Goal: Contribute content: Add original content to the website for others to see

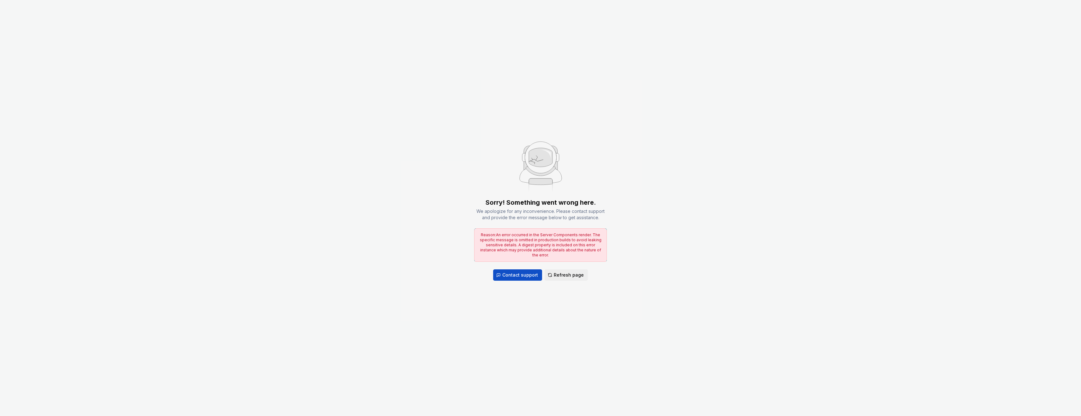
click at [672, 178] on div "Sorry! Something went wrong here. We apologize for any inconvenience. Please co…" at bounding box center [540, 208] width 1081 height 416
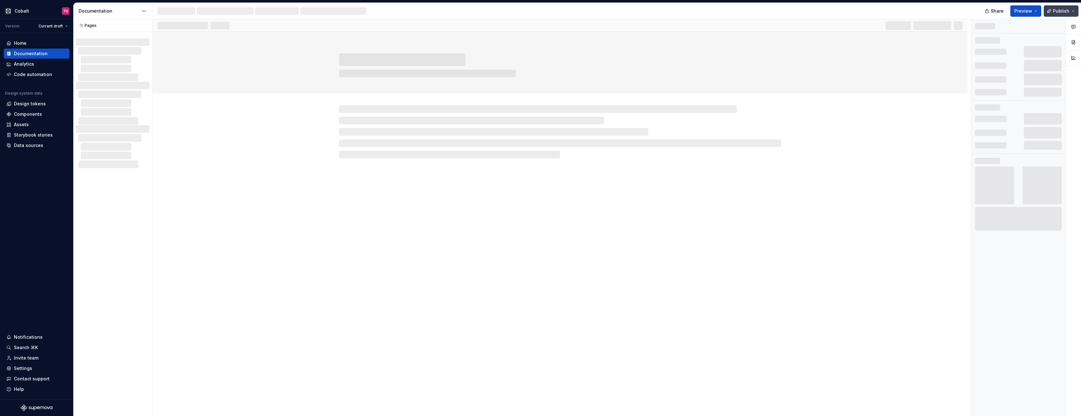
click at [1073, 12] on button "Publish" at bounding box center [1060, 10] width 35 height 11
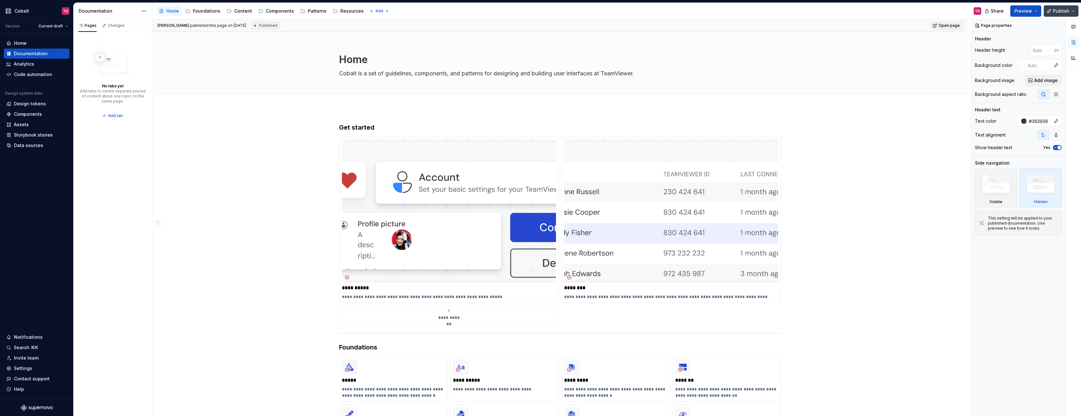
click at [1075, 13] on button "Publish" at bounding box center [1060, 10] width 35 height 11
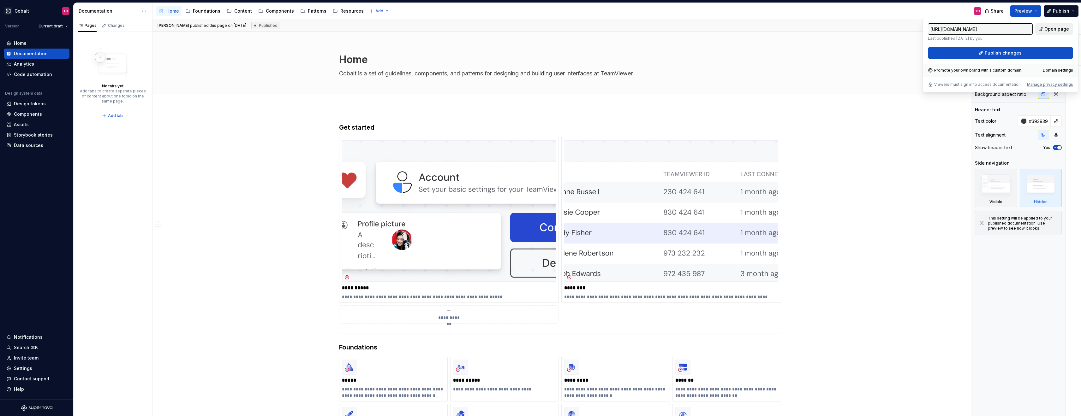
click at [1055, 27] on span "Open page" at bounding box center [1056, 29] width 25 height 6
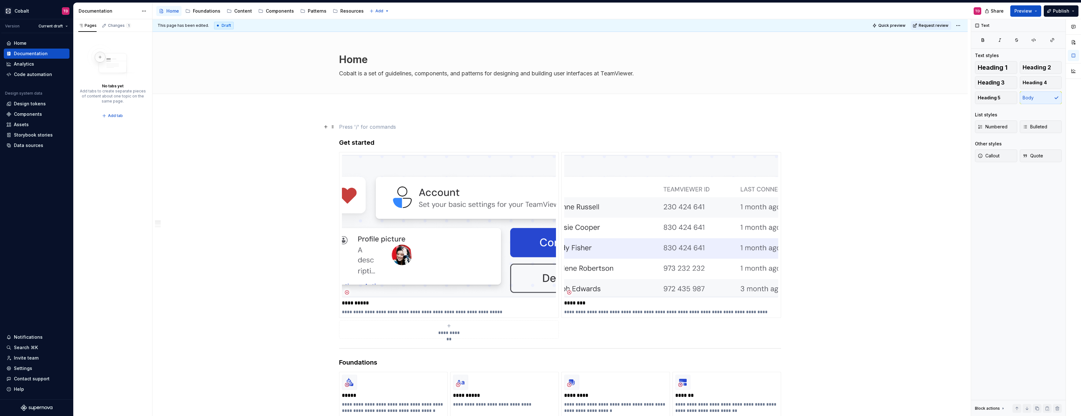
scroll to position [0, 0]
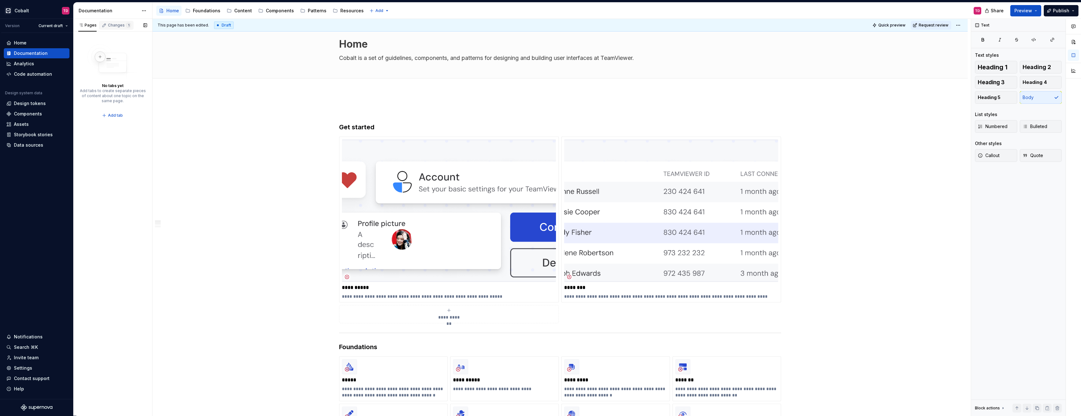
click at [120, 29] on div "Changes 1" at bounding box center [116, 25] width 34 height 9
click at [112, 49] on div "Home" at bounding box center [112, 50] width 50 height 6
type textarea "*"
click at [957, 24] on html "Cobalt TD Version Current draft Home Documentation Analytics Code automation De…" at bounding box center [540, 208] width 1081 height 416
click at [979, 59] on div "Discard changes" at bounding box center [985, 60] width 41 height 6
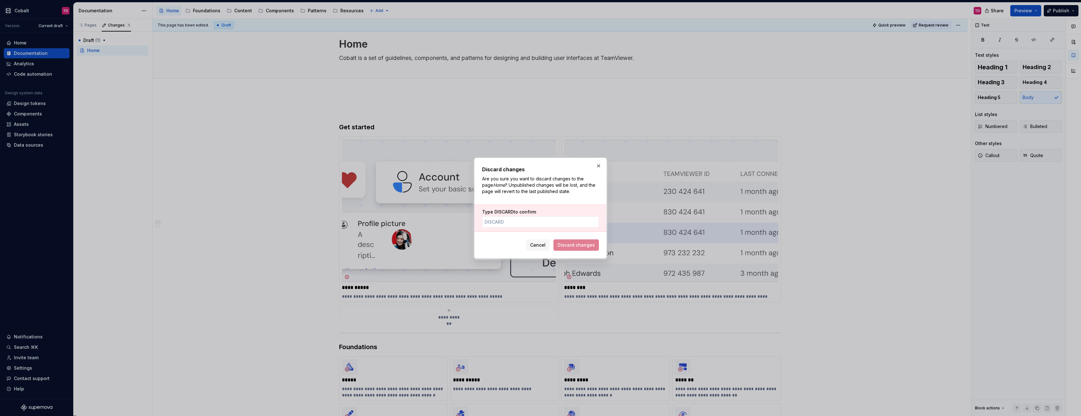
scroll to position [0, 0]
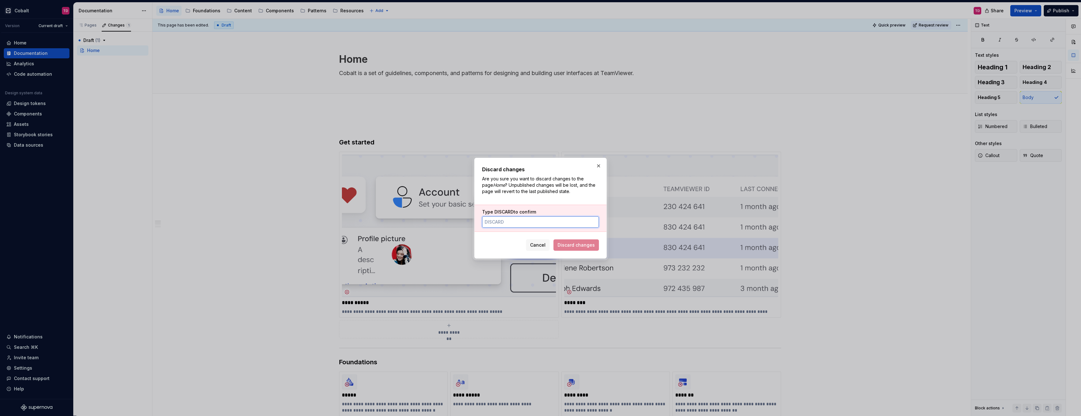
click at [550, 227] on input "Type DISCARD to confirm" at bounding box center [540, 222] width 117 height 11
type input "DISCARd"
click at [578, 243] on span "Discard changes" at bounding box center [575, 245] width 37 height 6
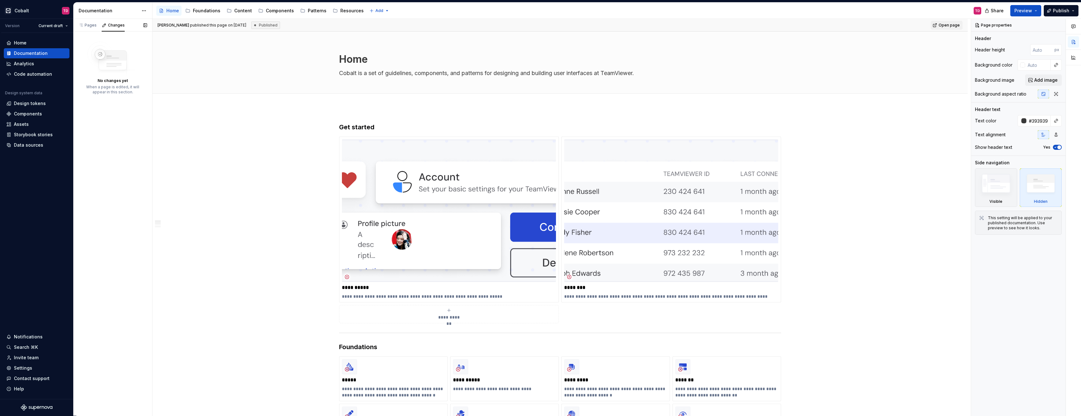
click at [120, 160] on div "Pages Changes No tabs yet Add tabs to create separate pieces of content about o…" at bounding box center [112, 217] width 79 height 397
click at [41, 169] on div "Home Documentation Analytics Code automation Design system data Design tokens C…" at bounding box center [36, 216] width 73 height 366
click at [33, 113] on div "Components" at bounding box center [28, 114] width 28 height 6
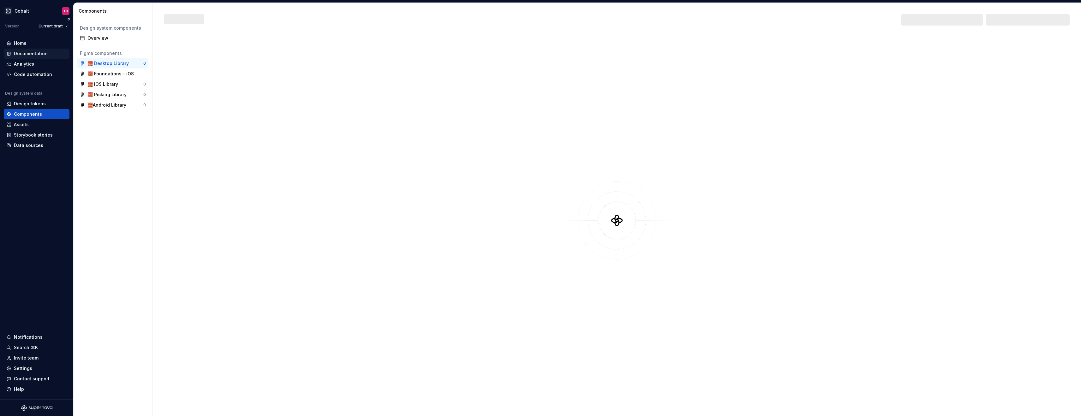
click at [35, 53] on div "Documentation" at bounding box center [31, 53] width 34 height 6
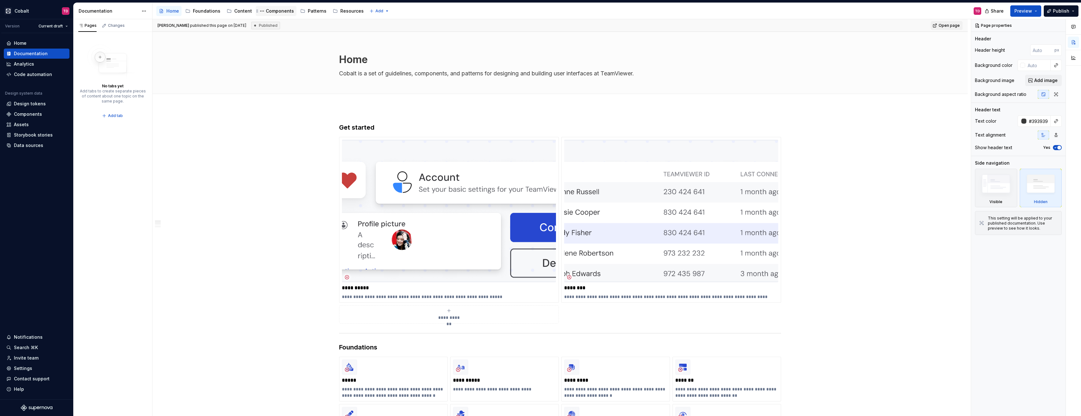
click at [271, 11] on div "Components" at bounding box center [280, 11] width 28 height 6
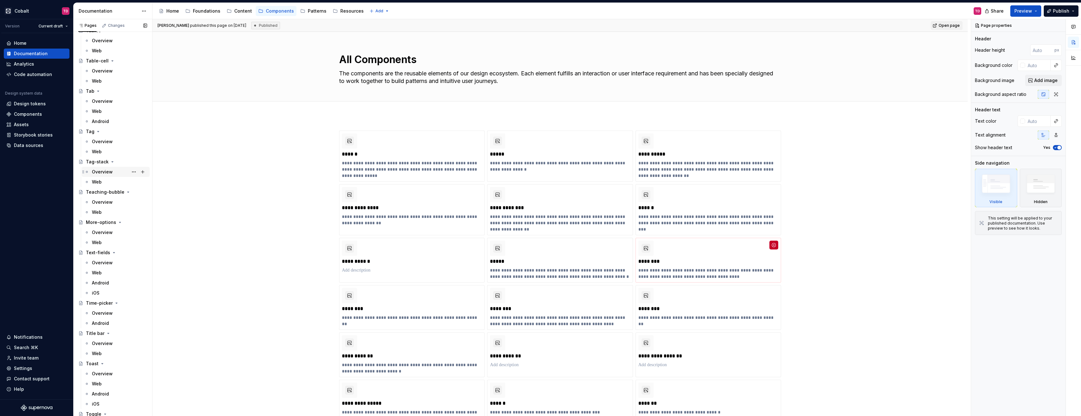
scroll to position [2626, 0]
click at [99, 100] on div "Web" at bounding box center [97, 101] width 10 height 6
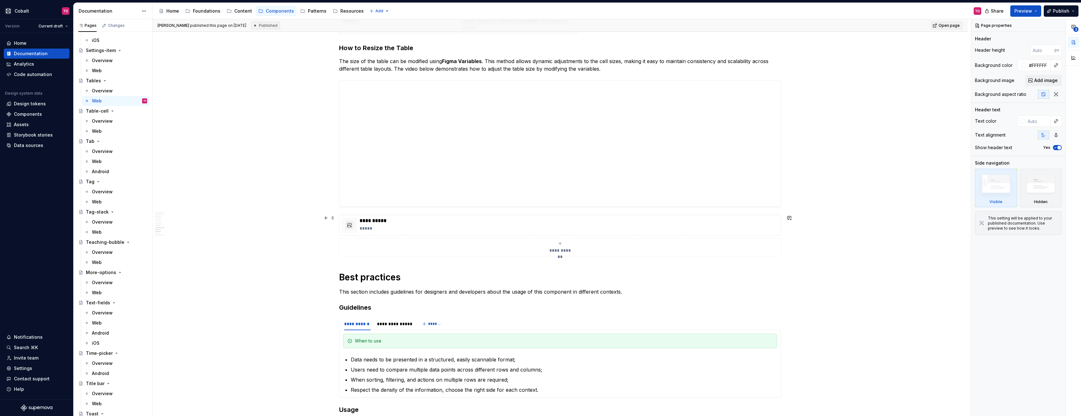
scroll to position [1012, 0]
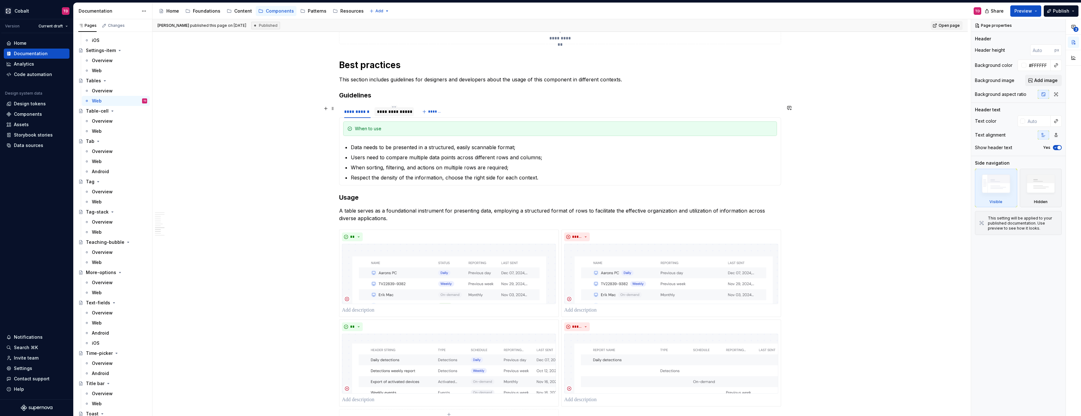
click at [387, 110] on div "**********" at bounding box center [394, 112] width 34 height 6
type textarea "*"
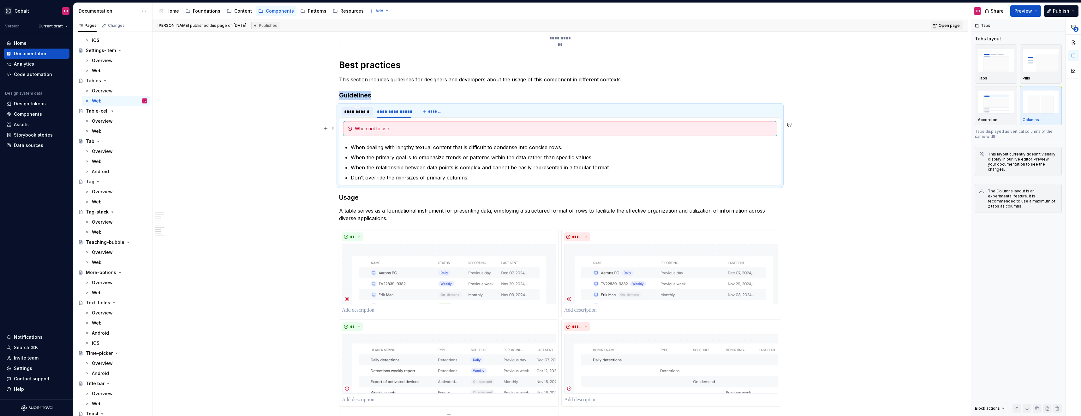
click at [350, 113] on div "**********" at bounding box center [357, 112] width 27 height 6
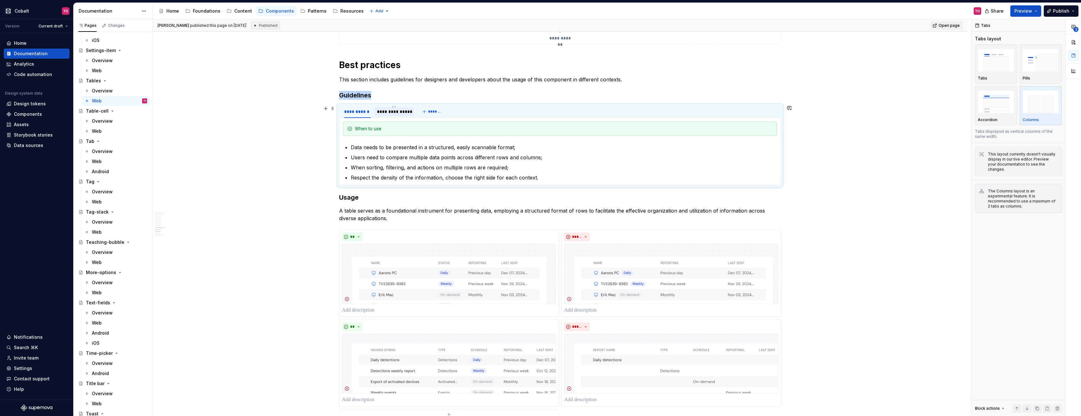
click at [383, 113] on div "**********" at bounding box center [394, 112] width 34 height 6
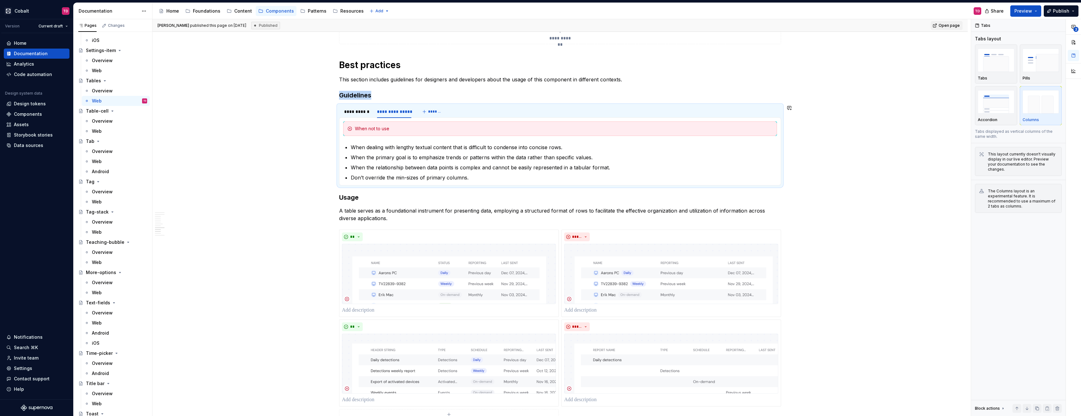
drag, startPoint x: 496, startPoint y: 185, endPoint x: 494, endPoint y: 181, distance: 4.0
click at [496, 185] on div "When to use Data needs to be presented in a structured, easily scannable format…" at bounding box center [560, 151] width 442 height 68
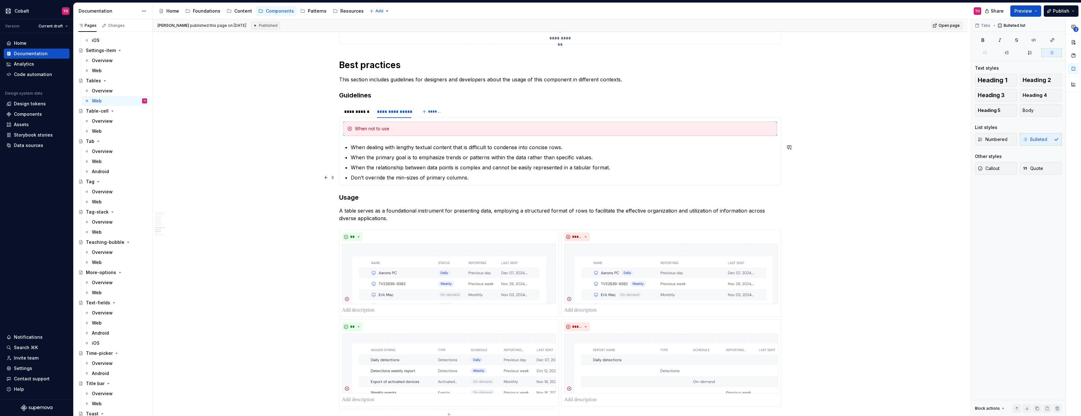
click at [491, 180] on p "Don’t override the min-sizes of primary columns." at bounding box center [564, 178] width 426 height 8
click at [568, 147] on p "When dealing with lengthy textual content that is difficult to condense into co…" at bounding box center [564, 148] width 426 height 8
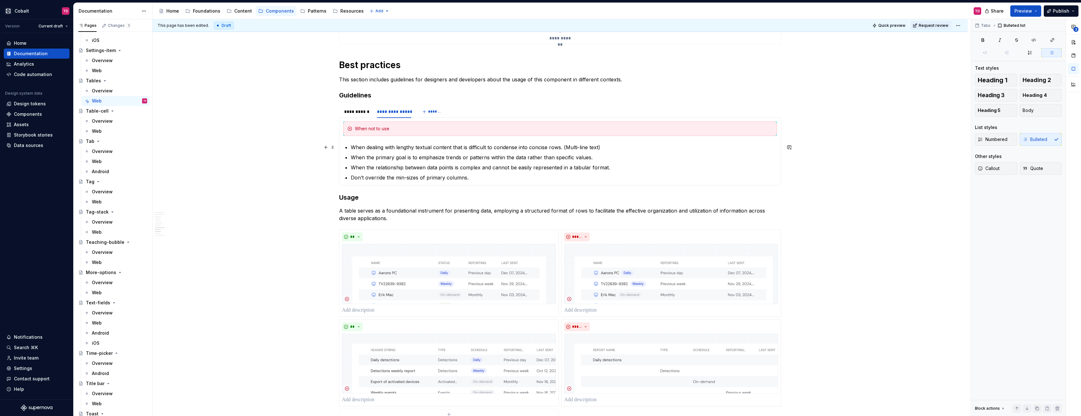
click at [592, 148] on p "When dealing with lengthy textual content that is difficult to condense into co…" at bounding box center [564, 148] width 426 height 8
click at [797, 178] on div "This page has been edited. Draft Quick preview Request review Tables Tables are…" at bounding box center [561, 217] width 818 height 397
click at [360, 112] on div "**********" at bounding box center [357, 112] width 27 height 6
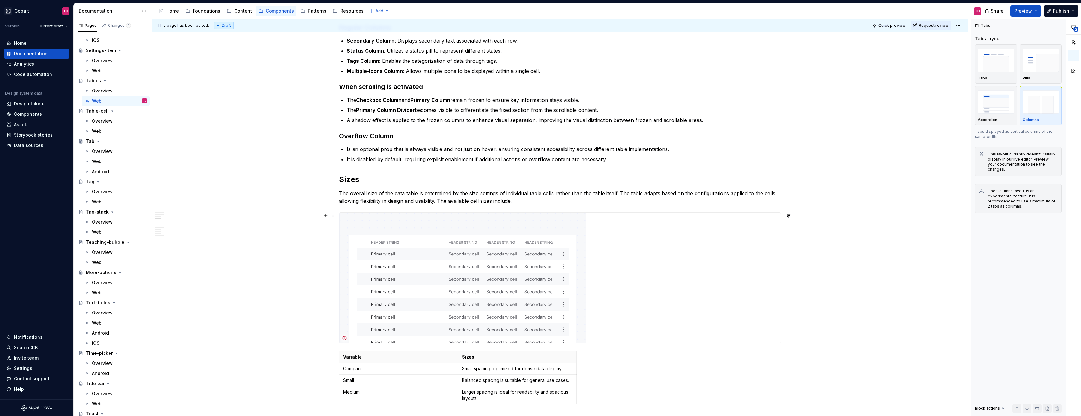
scroll to position [206, 0]
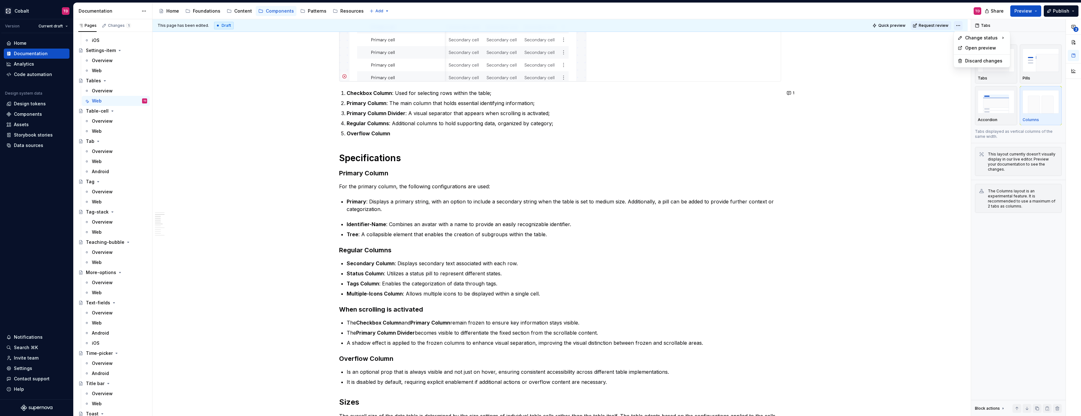
click at [955, 25] on html "Cobalt TD Version Current draft Home Documentation Analytics Code automation De…" at bounding box center [540, 208] width 1081 height 416
click at [1027, 69] on div "Ready for publish" at bounding box center [1042, 70] width 64 height 10
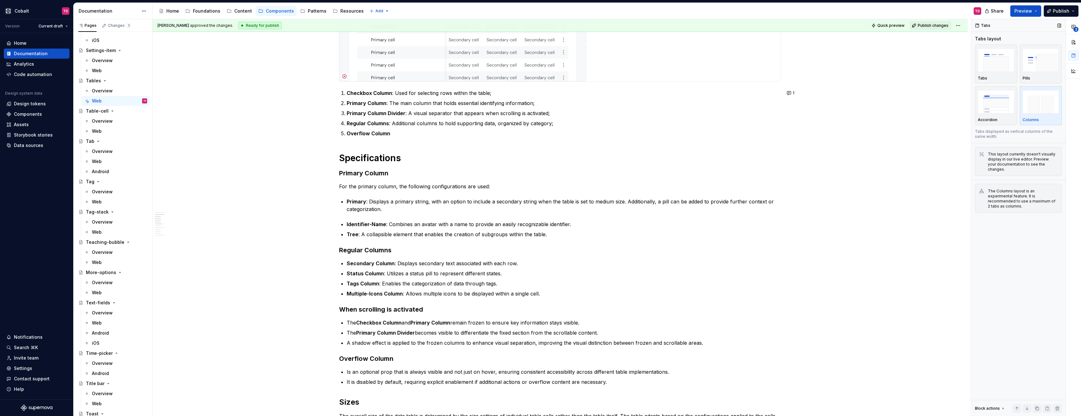
scroll to position [176, 0]
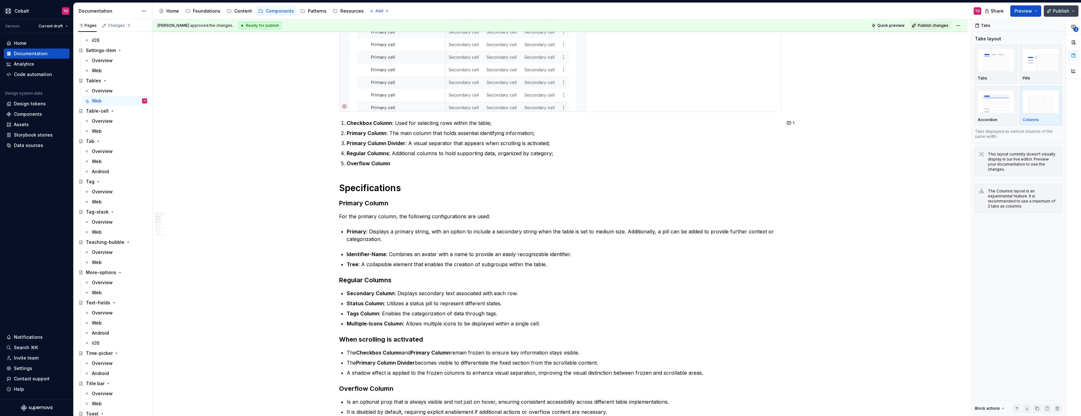
click at [1069, 10] on button "Publish" at bounding box center [1060, 10] width 35 height 11
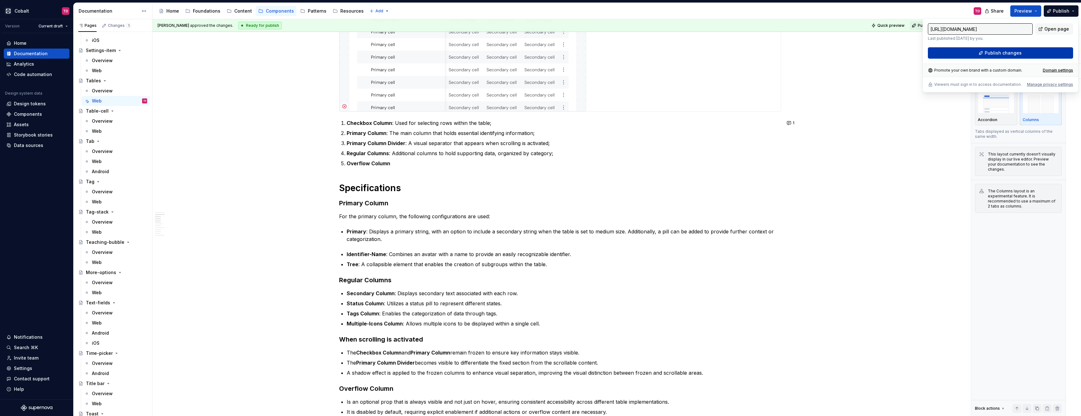
click at [1034, 50] on button "Publish changes" at bounding box center [1000, 52] width 145 height 11
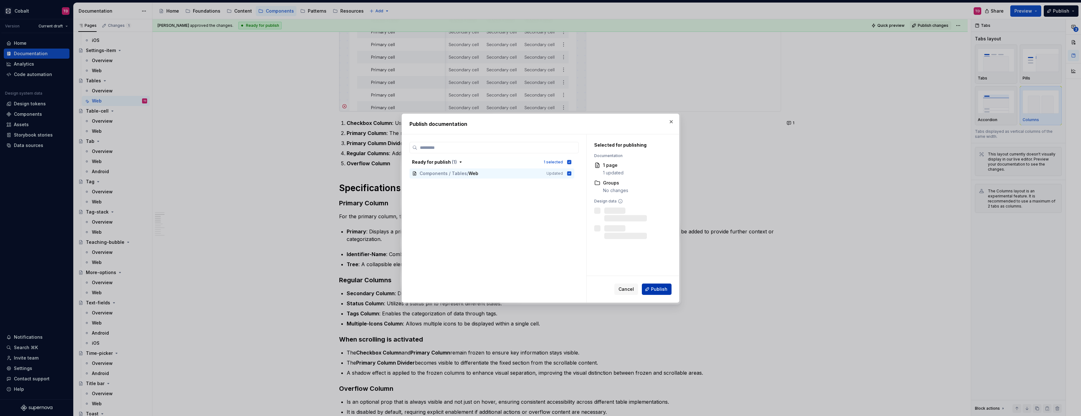
click at [651, 285] on button "Publish" at bounding box center [657, 289] width 30 height 11
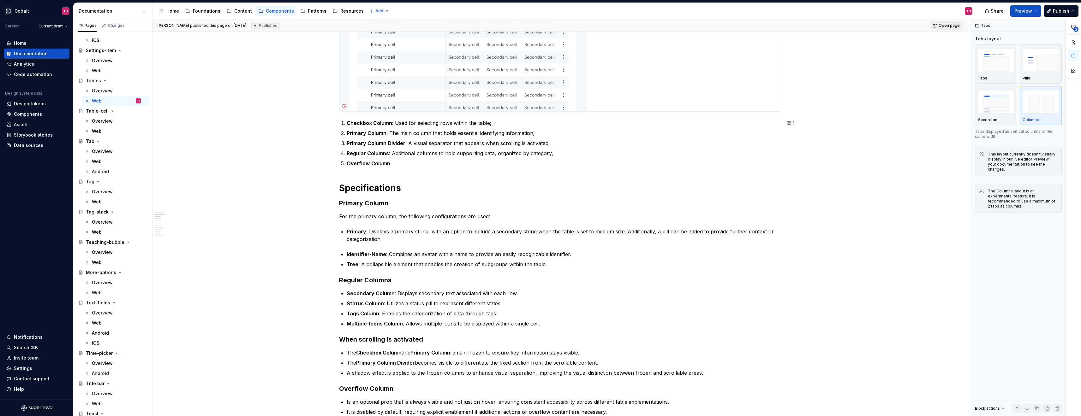
type textarea "*"
